Goal: Navigation & Orientation: Go to known website

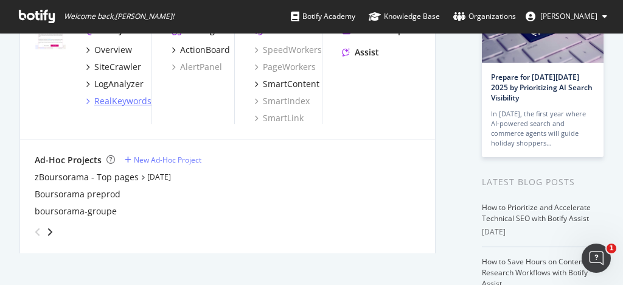
scroll to position [49, 0]
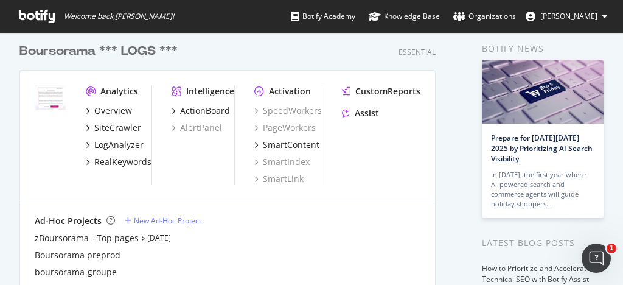
click at [584, 18] on span "Giraud Romain" at bounding box center [569, 16] width 57 height 10
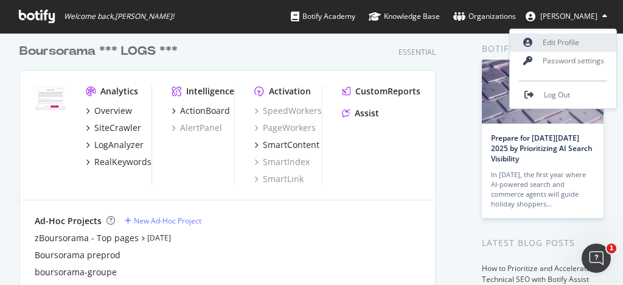
click at [572, 38] on link "Edit Profile" at bounding box center [563, 42] width 107 height 18
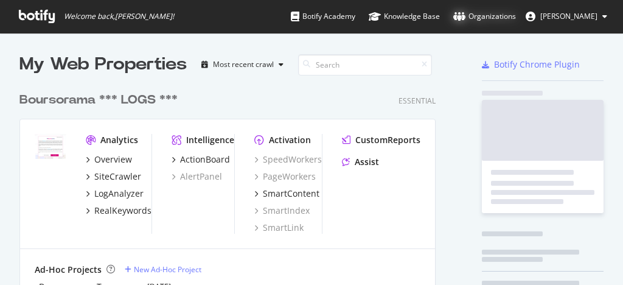
scroll to position [279, 418]
click at [499, 18] on div "Organizations" at bounding box center [485, 16] width 63 height 12
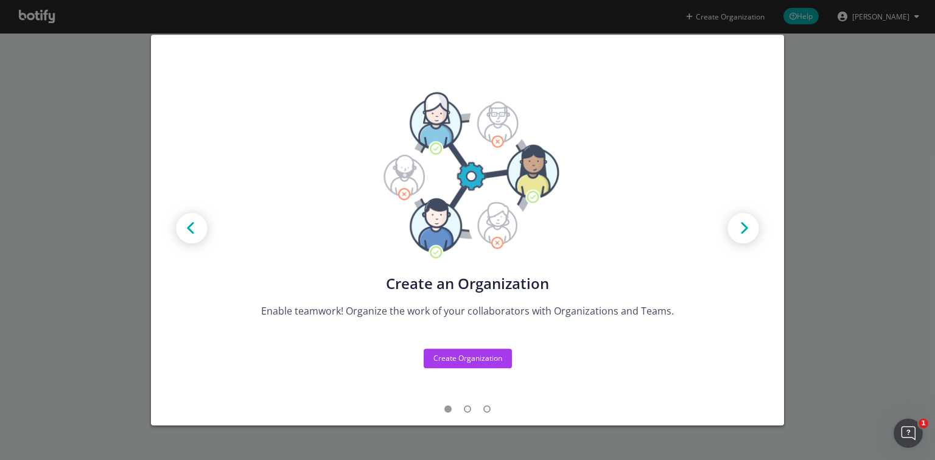
click at [623, 249] on div "Create new Projects for your Teams Create the exact model that matches your Org…" at bounding box center [467, 230] width 935 height 460
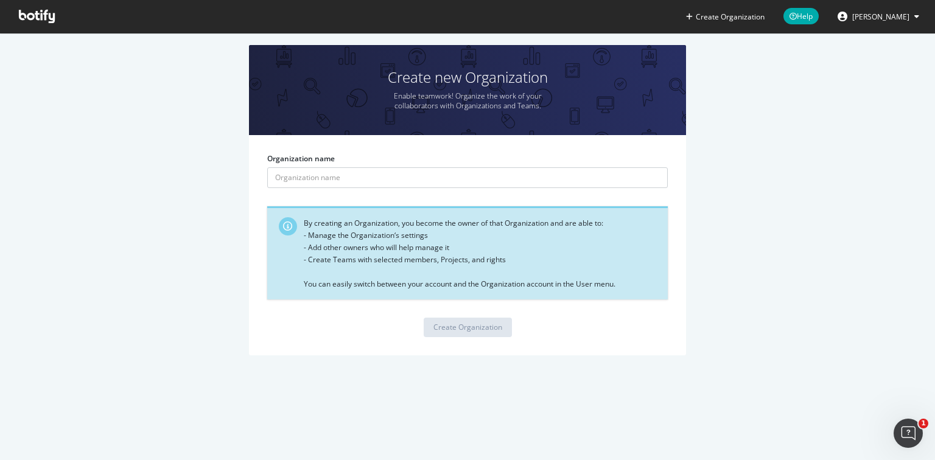
click at [623, 16] on span "Giraud Romain" at bounding box center [880, 17] width 57 height 10
click at [623, 72] on div "Create new Organization Enable teamwork! Organize the work of your collaborator…" at bounding box center [467, 206] width 898 height 323
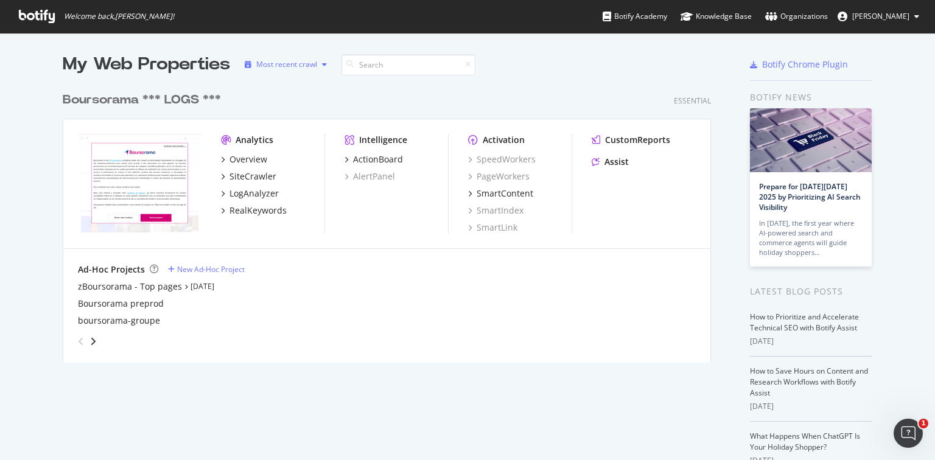
click at [258, 65] on div "Most recent crawl" at bounding box center [286, 64] width 61 height 7
click at [0, 234] on div "My Web Properties Most recent crawl Boursorama *** LOGS *** Essential Analytics…" at bounding box center [467, 314] width 935 height 562
click at [86, 103] on div "Boursorama *** LOGS ***" at bounding box center [142, 100] width 158 height 18
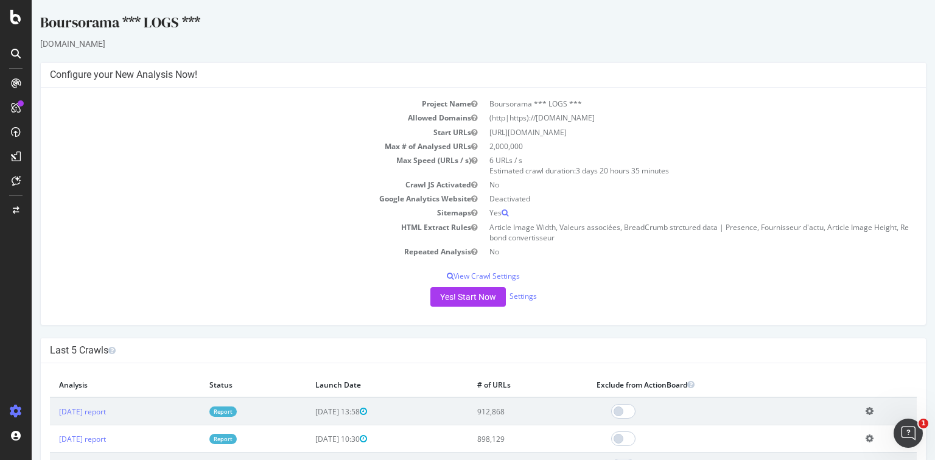
click at [17, 25] on div at bounding box center [16, 230] width 32 height 460
click at [15, 21] on icon at bounding box center [15, 17] width 11 height 15
